Goal: Information Seeking & Learning: Learn about a topic

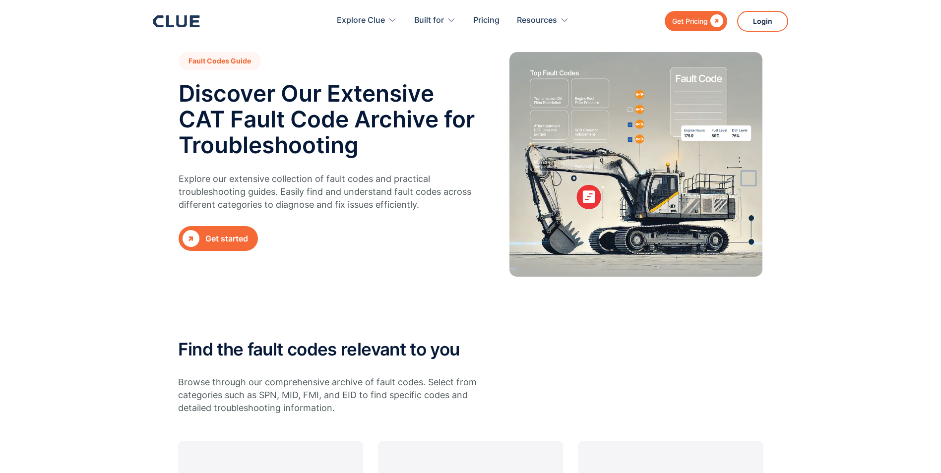
scroll to position [397, 0]
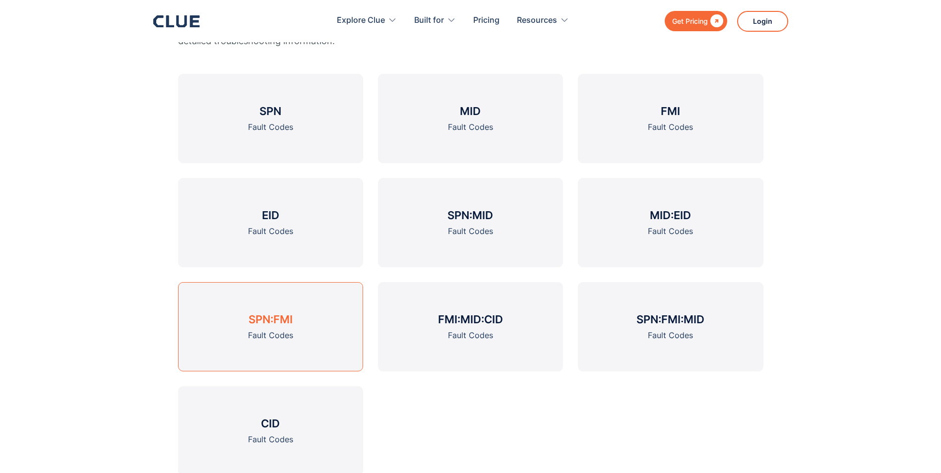
click at [278, 316] on h3 "SPN:FMI" at bounding box center [271, 319] width 44 height 15
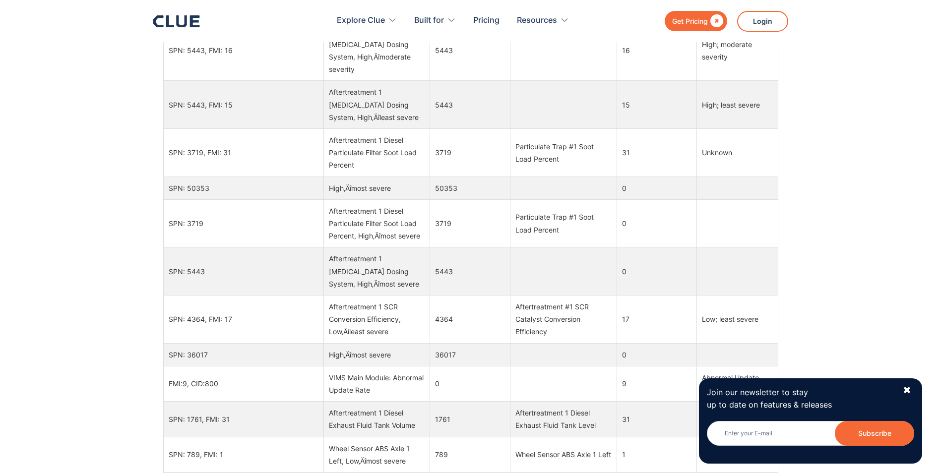
scroll to position [66, 0]
